Goal: Task Accomplishment & Management: Use online tool/utility

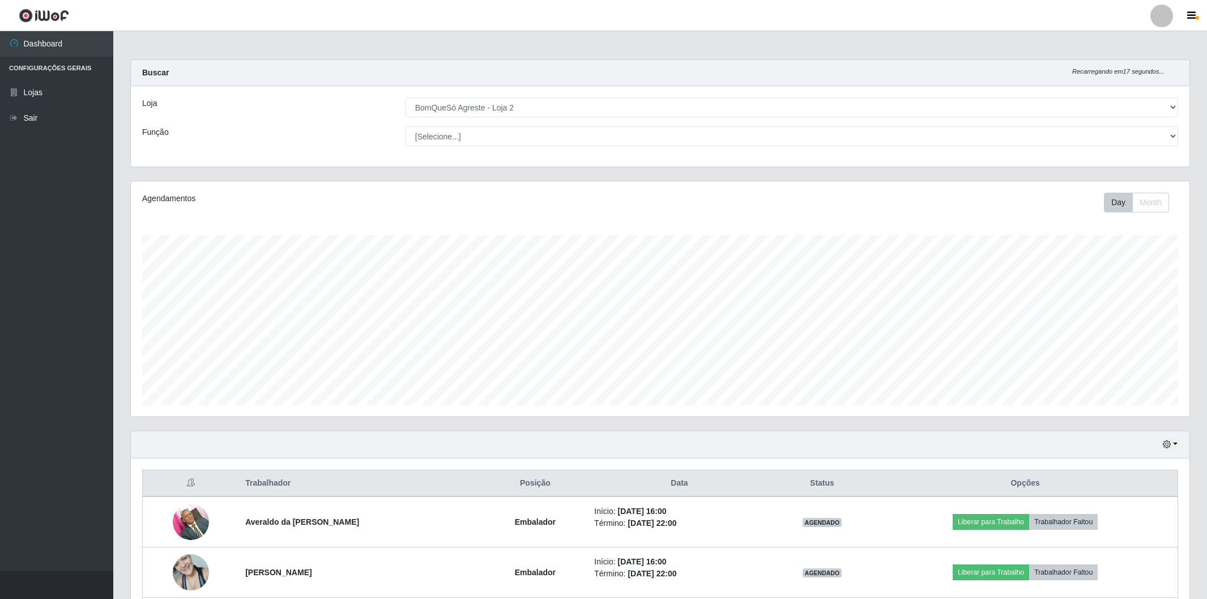
select select "214"
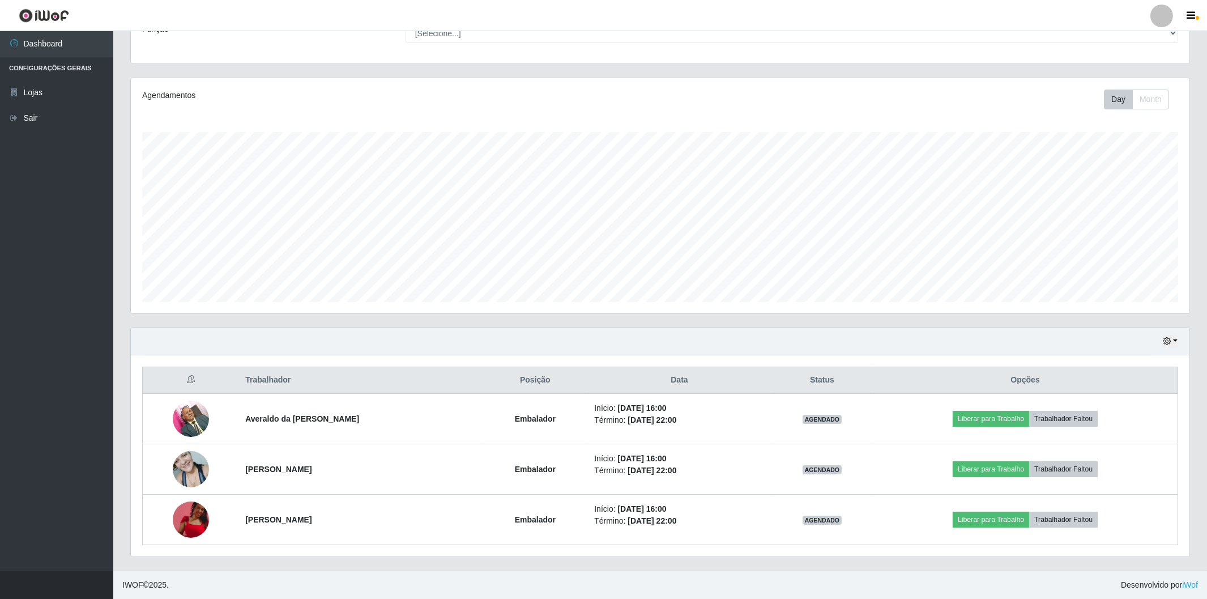
scroll to position [234, 1058]
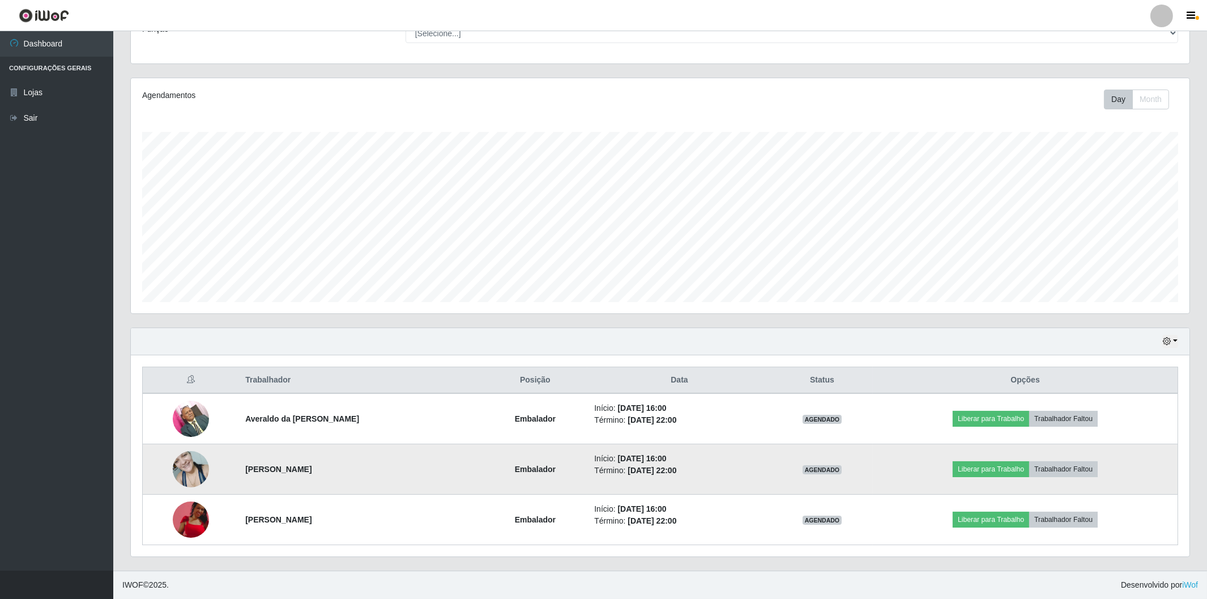
click at [248, 293] on div "Carregando... Buscar Recarregando em 19 segundos... Loja [Selecione...] BomQueS…" at bounding box center [659, 263] width 1059 height 614
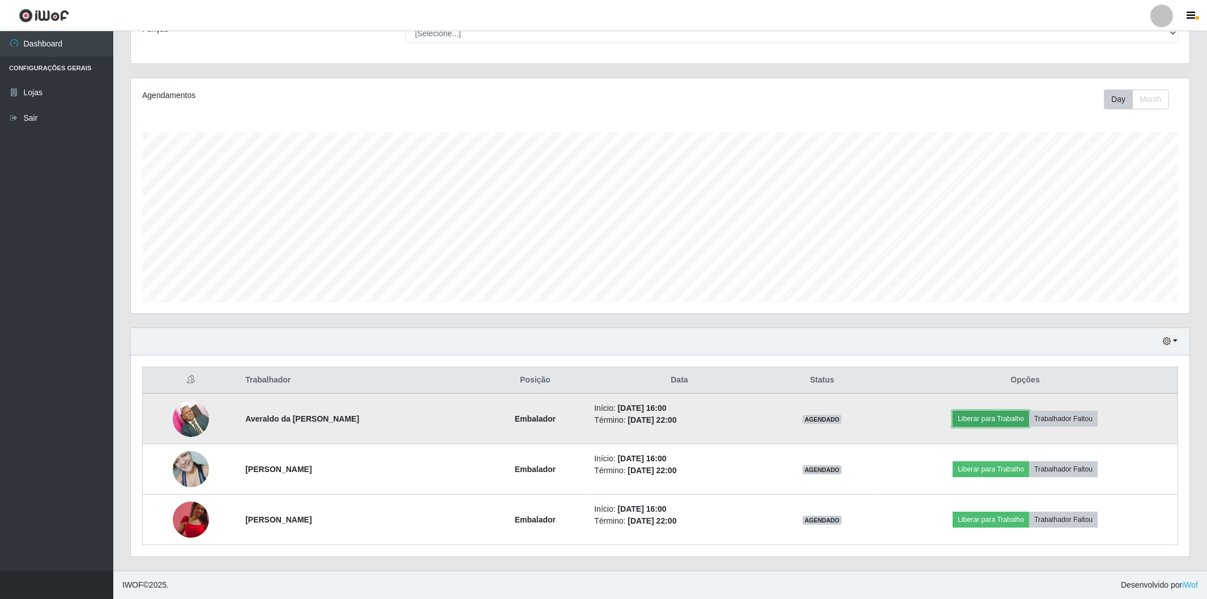
click at [986, 423] on button "Liberar para Trabalho" at bounding box center [990, 419] width 76 height 16
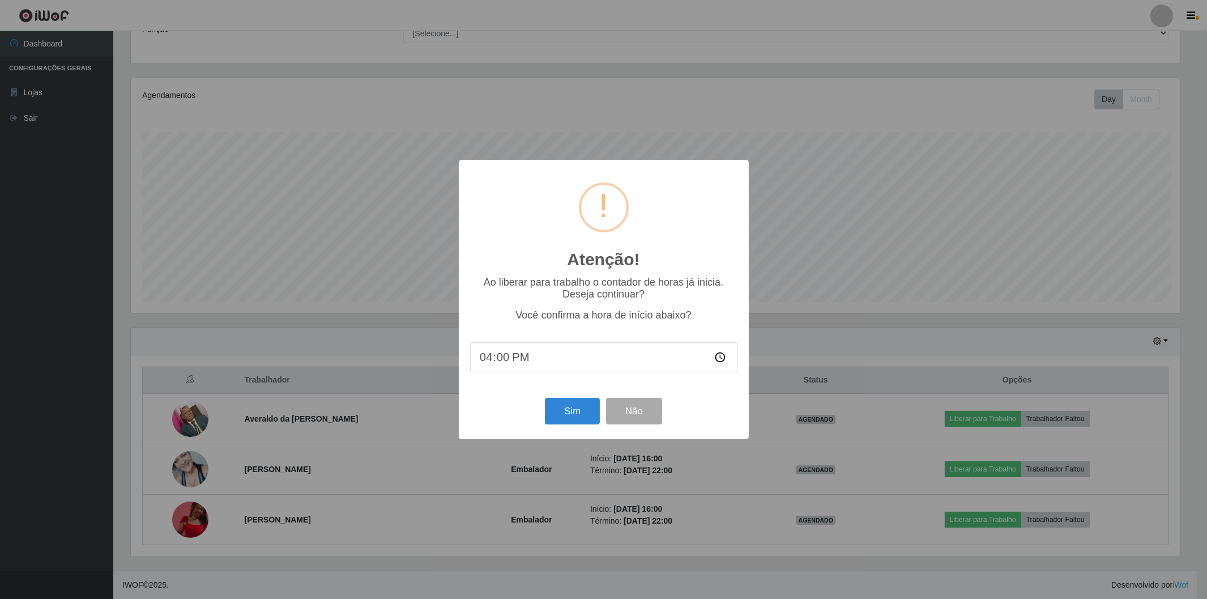
scroll to position [234, 1051]
click at [584, 407] on button "Sim" at bounding box center [573, 411] width 55 height 27
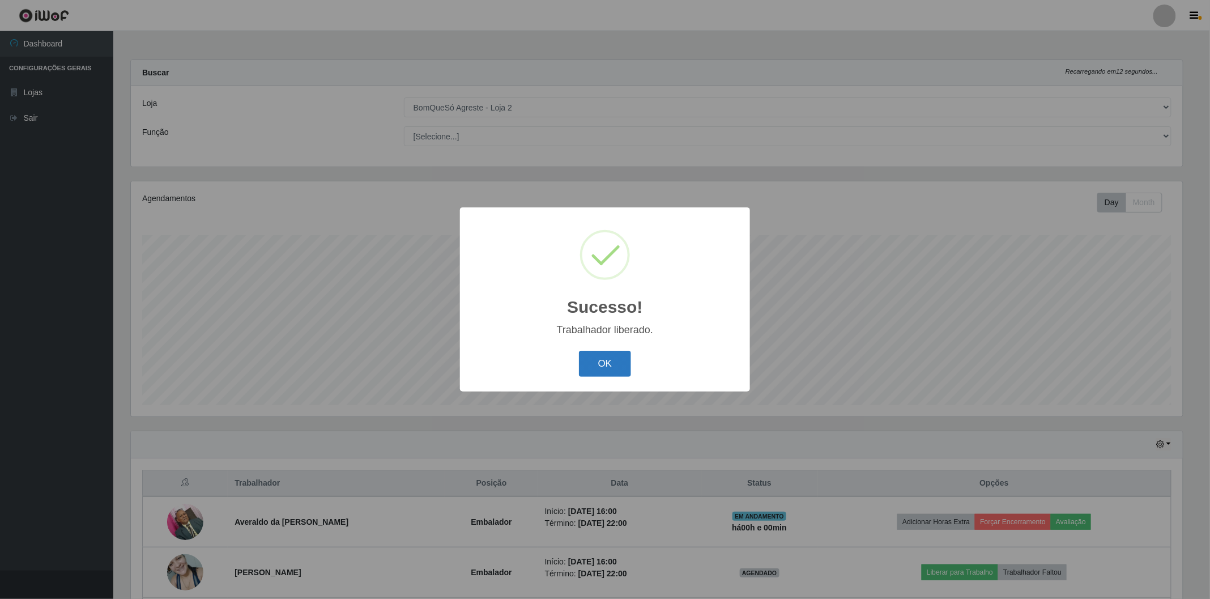
click at [602, 357] on button "OK" at bounding box center [605, 364] width 53 height 27
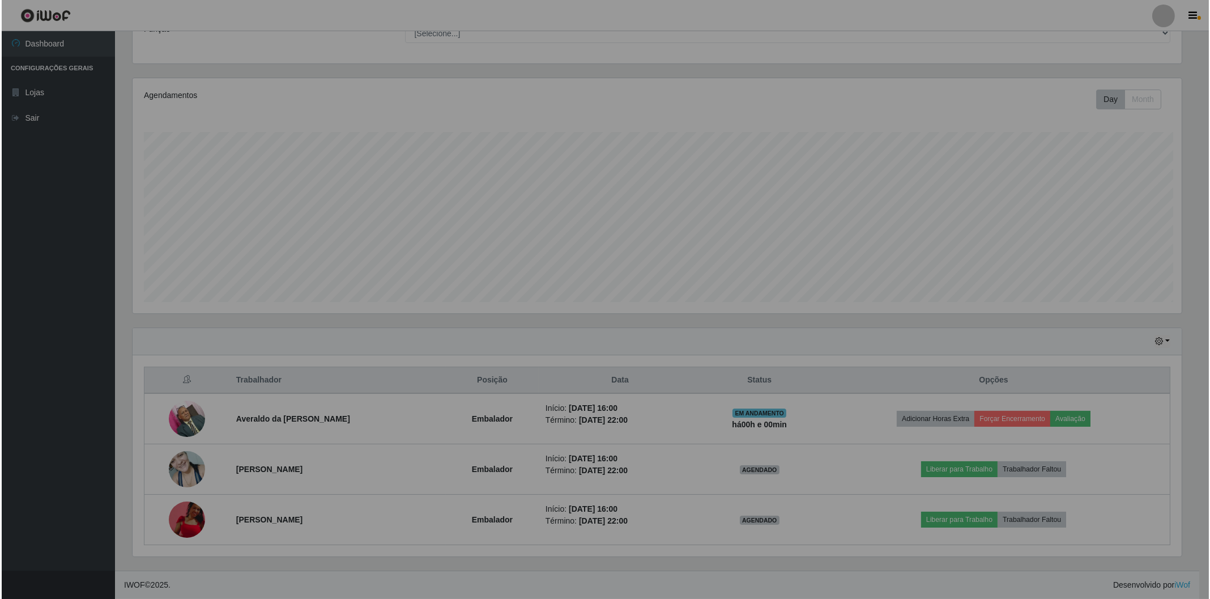
scroll to position [234, 1058]
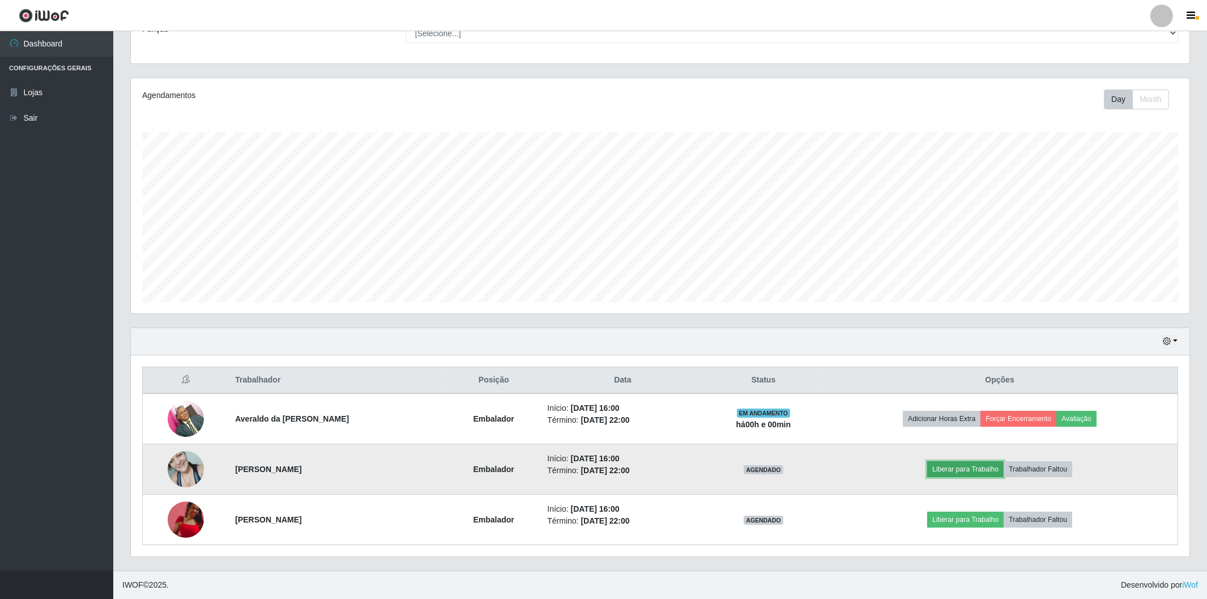
click at [984, 474] on button "Liberar para Trabalho" at bounding box center [965, 469] width 76 height 16
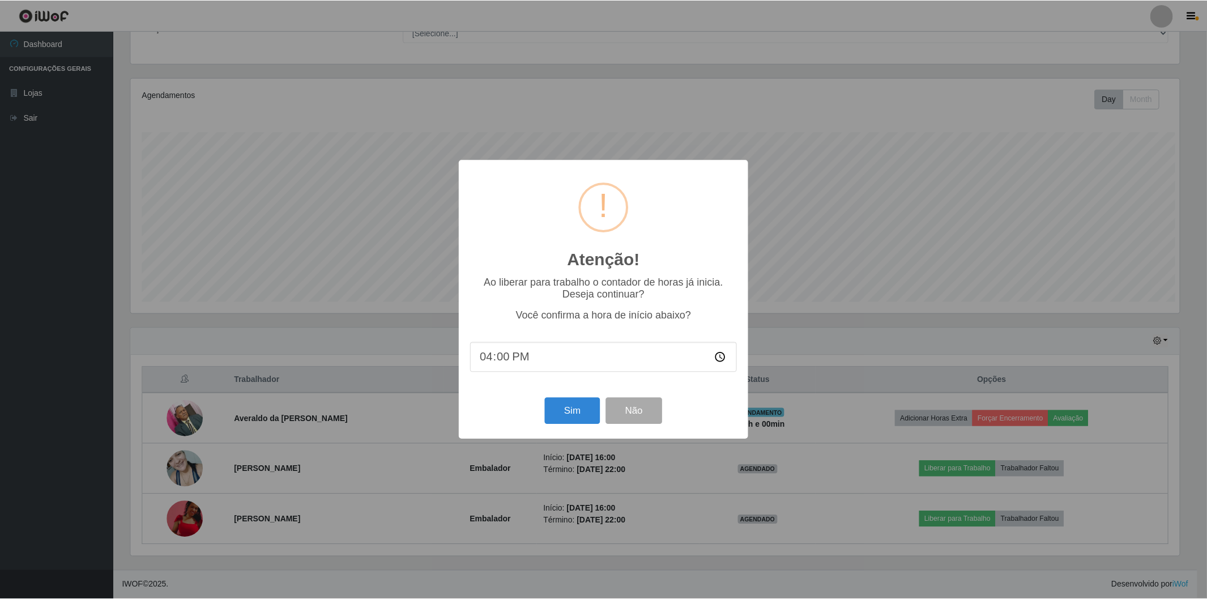
scroll to position [234, 1051]
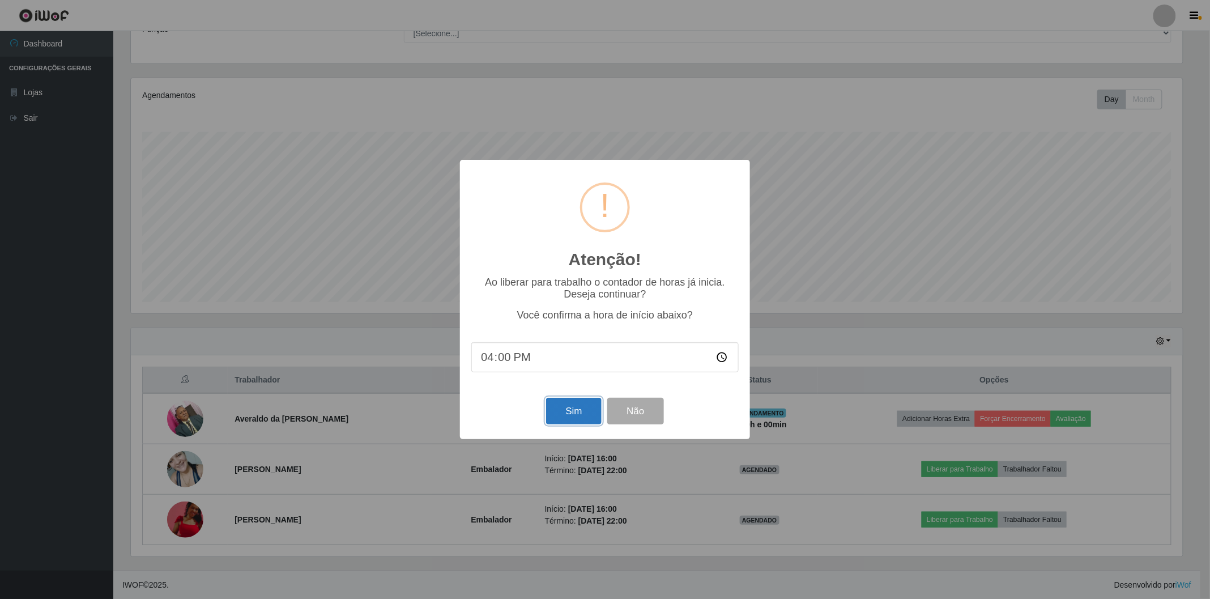
click at [574, 416] on button "Sim" at bounding box center [573, 411] width 55 height 27
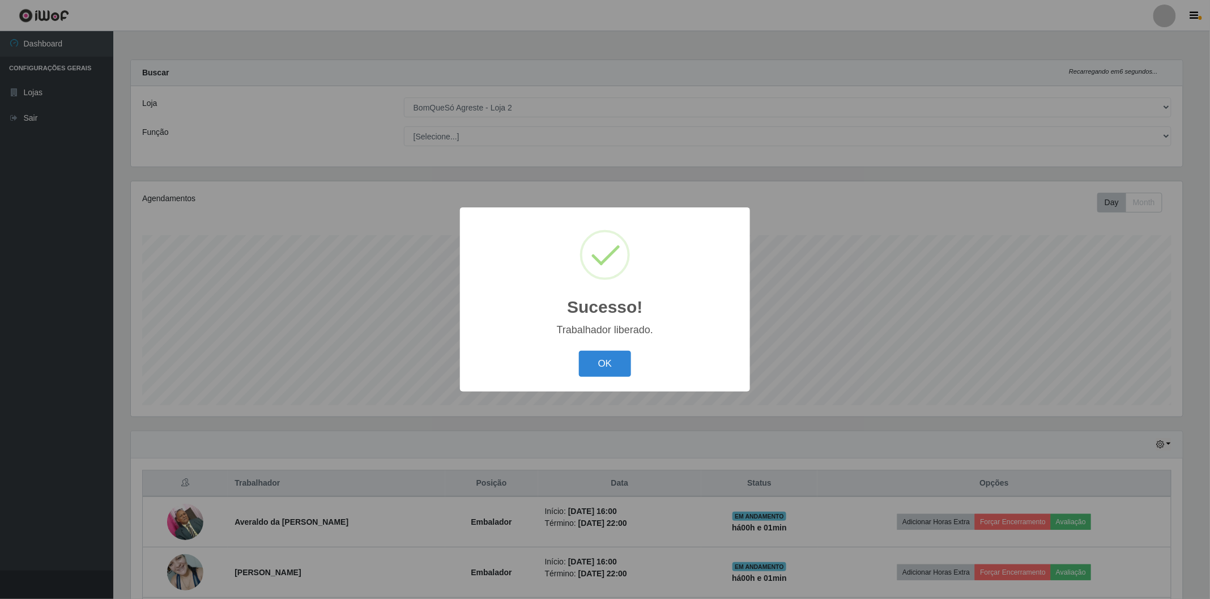
drag, startPoint x: 616, startPoint y: 358, endPoint x: 891, endPoint y: 309, distance: 279.0
click at [617, 359] on button "OK" at bounding box center [605, 364] width 53 height 27
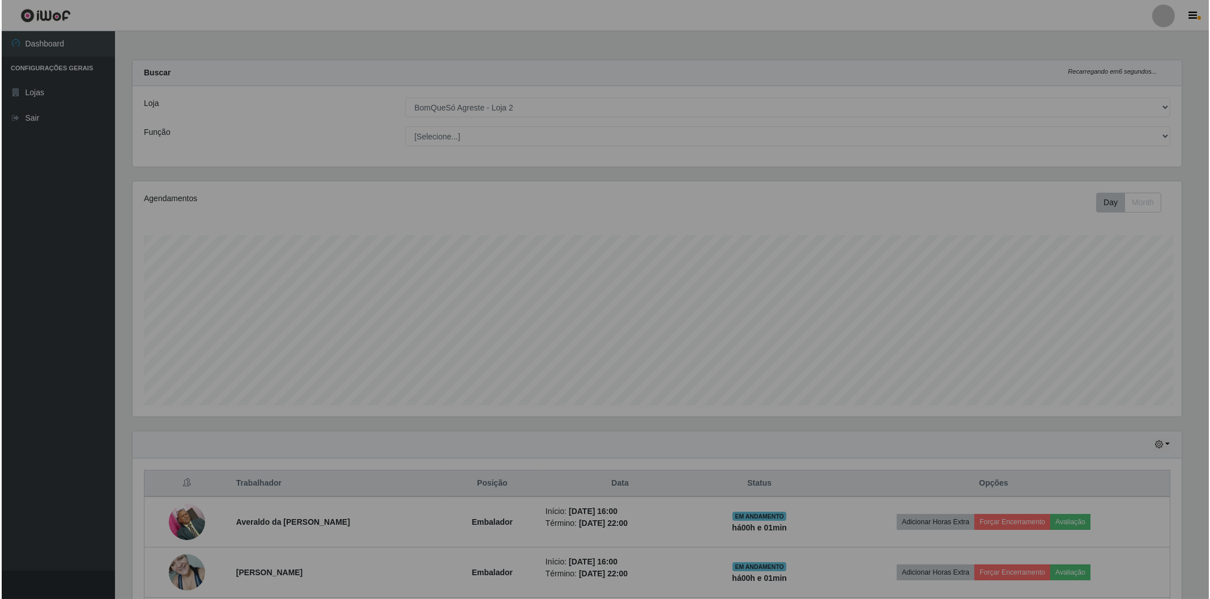
scroll to position [234, 1058]
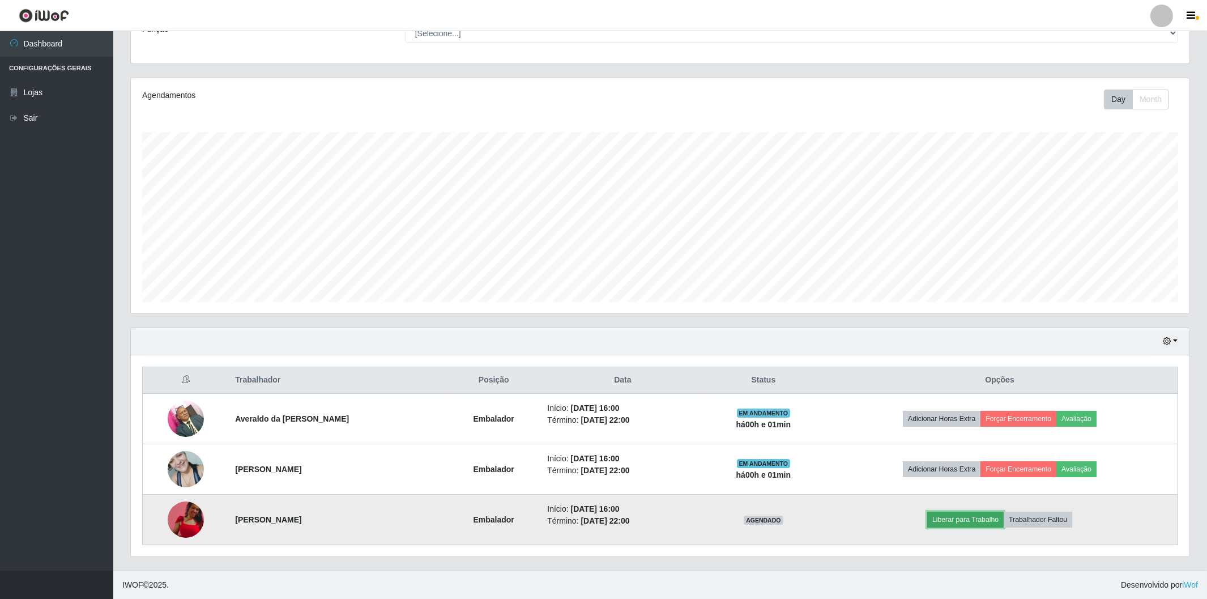
click at [974, 518] on button "Liberar para Trabalho" at bounding box center [965, 519] width 76 height 16
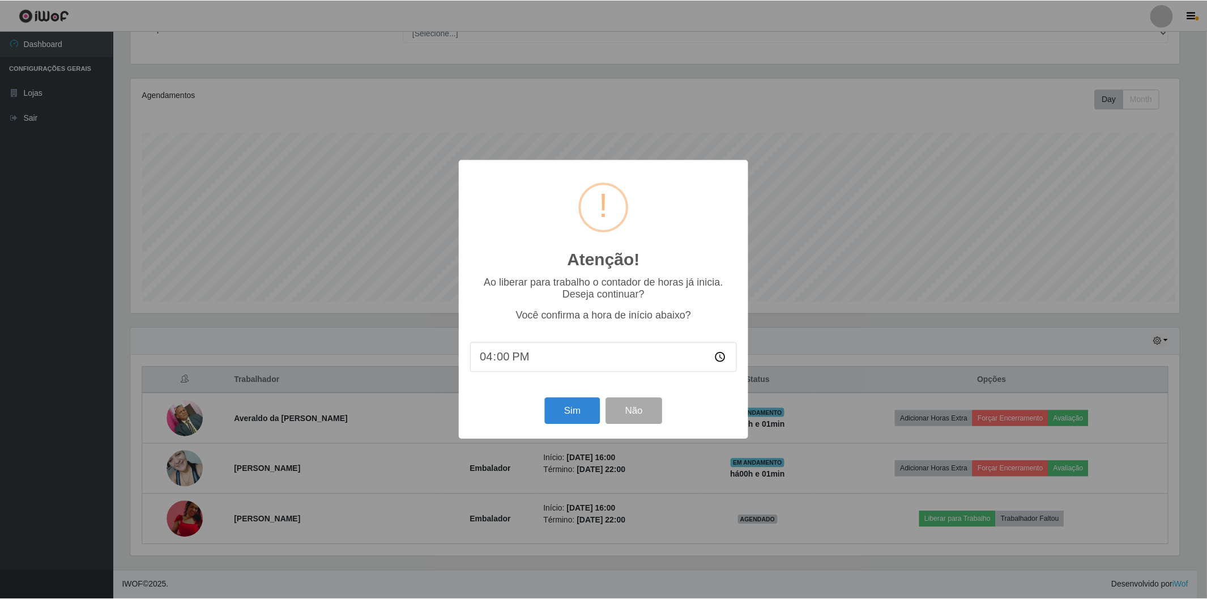
scroll to position [234, 1051]
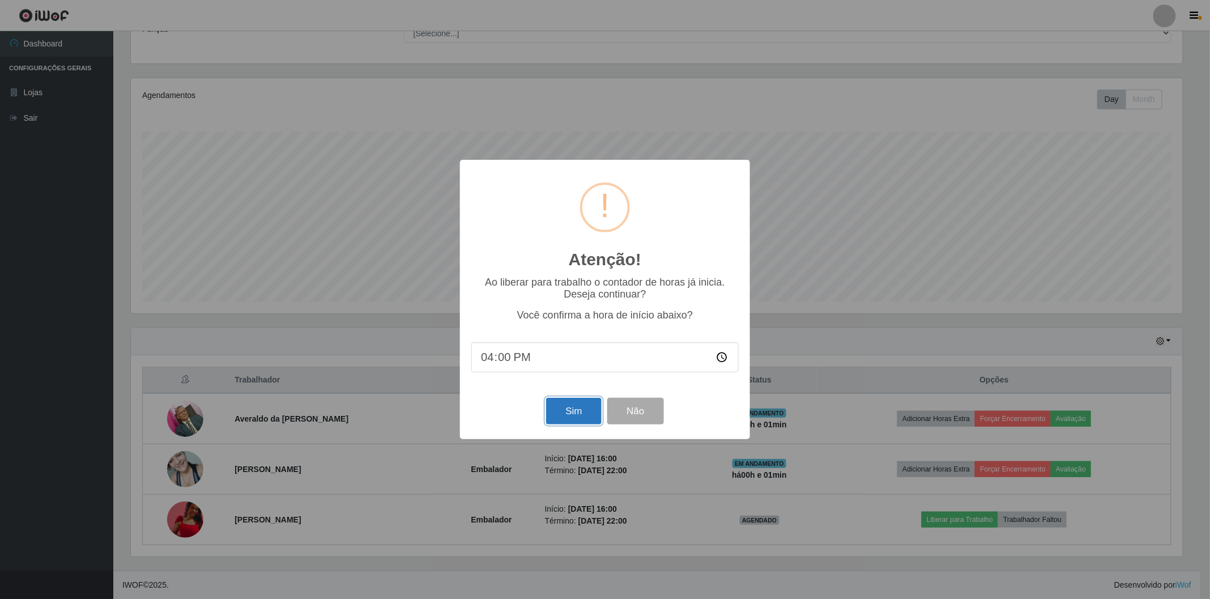
drag, startPoint x: 551, startPoint y: 414, endPoint x: 557, endPoint y: 403, distance: 12.7
click at [554, 412] on button "Sim" at bounding box center [573, 411] width 55 height 27
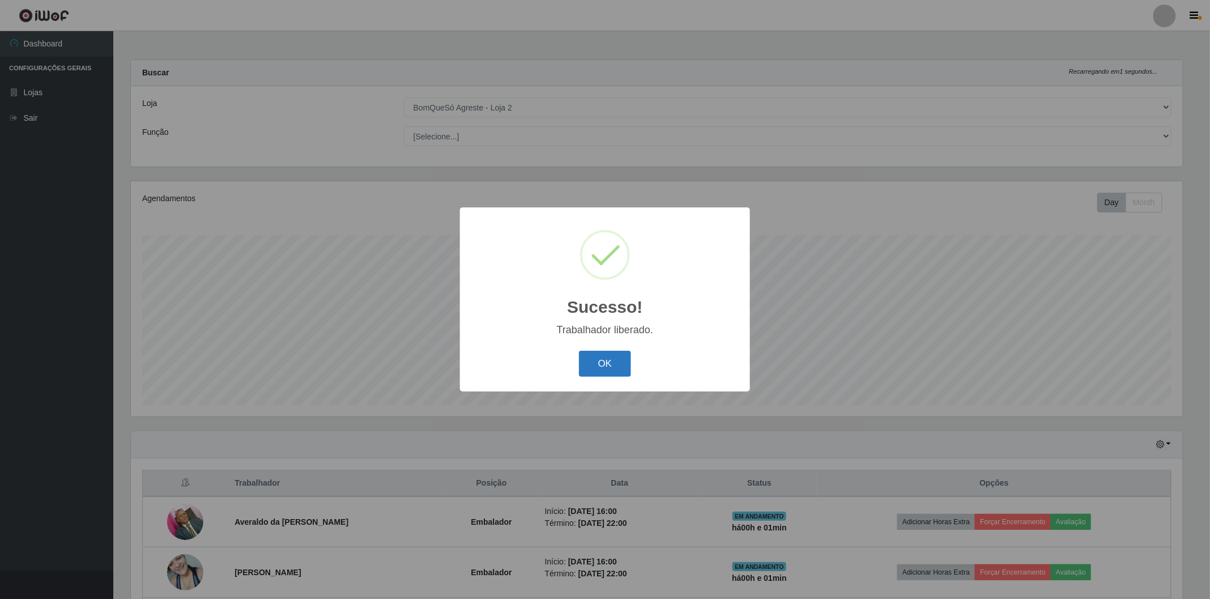
click at [619, 352] on button "OK" at bounding box center [605, 364] width 53 height 27
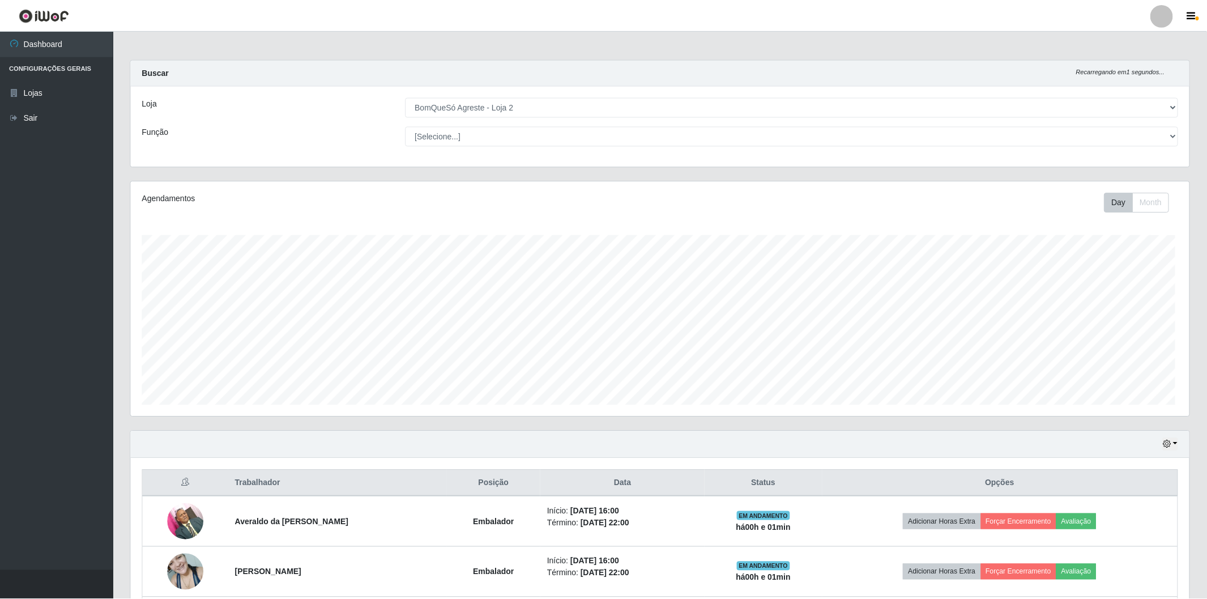
scroll to position [234, 1058]
